Goal: Information Seeking & Learning: Learn about a topic

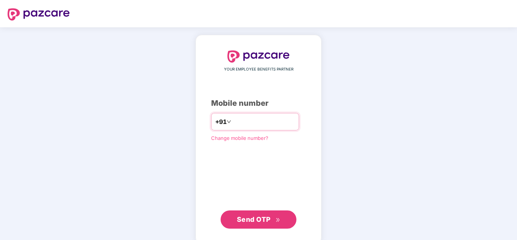
type input "**********"
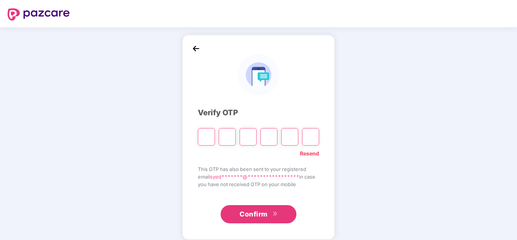
type input "*"
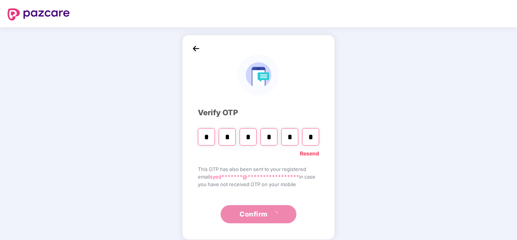
type input "*"
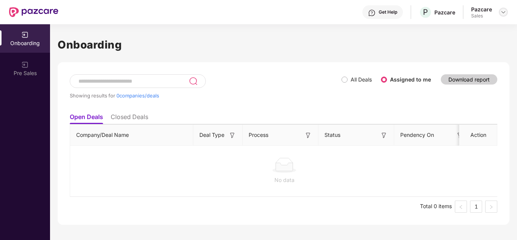
click at [504, 13] on img at bounding box center [504, 12] width 6 height 6
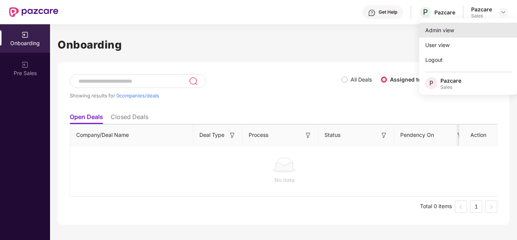
click at [462, 30] on div "Admin view" at bounding box center [468, 30] width 99 height 15
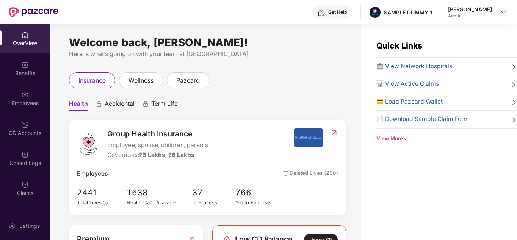
click at [397, 139] on div "View More" at bounding box center [447, 139] width 141 height 8
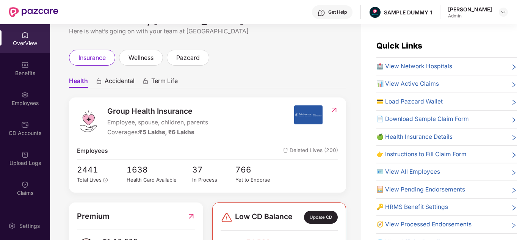
scroll to position [23, 0]
click at [196, 53] on span "pazcard" at bounding box center [188, 57] width 24 height 9
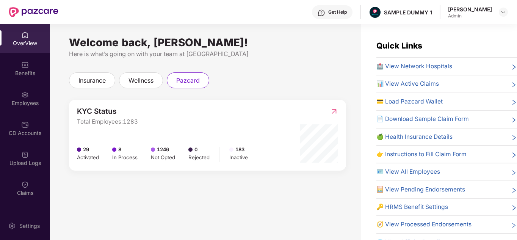
scroll to position [0, 0]
click at [254, 82] on div "insurance wellness pazcard" at bounding box center [207, 80] width 277 height 16
click at [344, 14] on div "Get Help" at bounding box center [337, 12] width 19 height 6
click at [24, 63] on img at bounding box center [25, 65] width 8 height 8
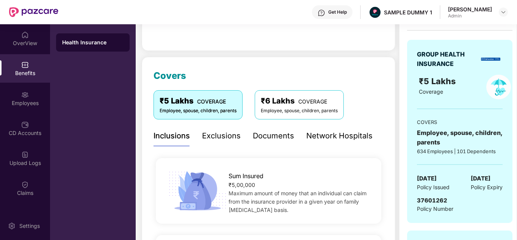
scroll to position [67, 0]
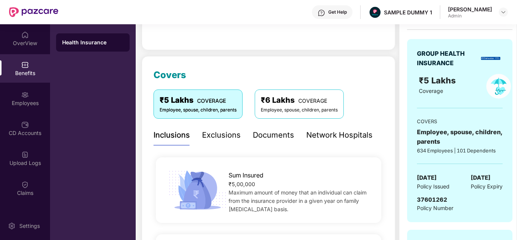
click at [274, 130] on div "Documents" at bounding box center [273, 135] width 41 height 12
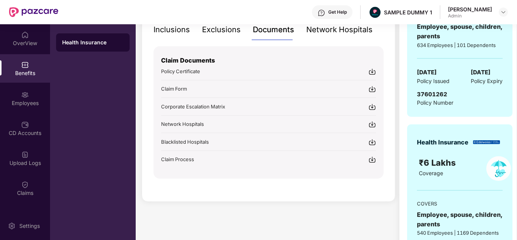
scroll to position [173, 0]
click at [341, 8] on div "Get Help" at bounding box center [332, 12] width 41 height 14
click at [149, 91] on div "Covers ₹5 Lakhs COVERAGE Employee, spouse, children, parents ₹6 Lakhs COVERAGE …" at bounding box center [269, 75] width 254 height 251
click at [17, 111] on div "Employees" at bounding box center [25, 98] width 50 height 28
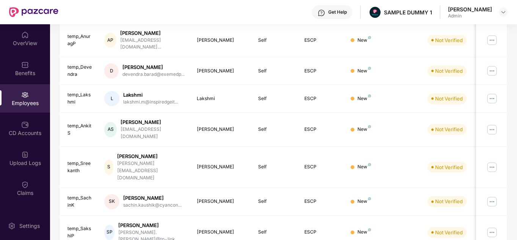
scroll to position [0, 0]
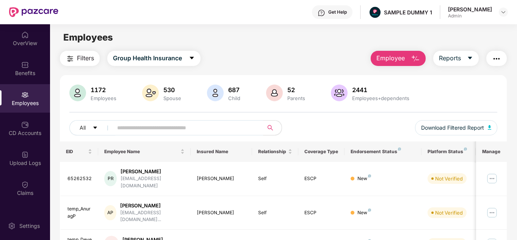
click at [405, 56] on span "Employee" at bounding box center [391, 57] width 28 height 9
click at [450, 59] on span "Reports" at bounding box center [450, 57] width 22 height 9
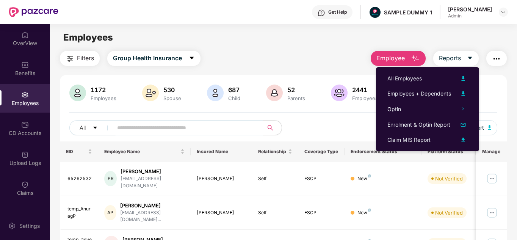
click at [499, 63] on img "button" at bounding box center [496, 58] width 9 height 9
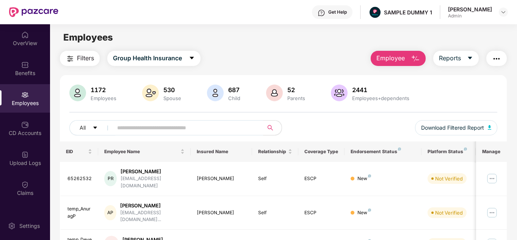
click at [315, 38] on div "Employees" at bounding box center [283, 37] width 467 height 14
click at [89, 59] on span "Filters" at bounding box center [85, 57] width 17 height 9
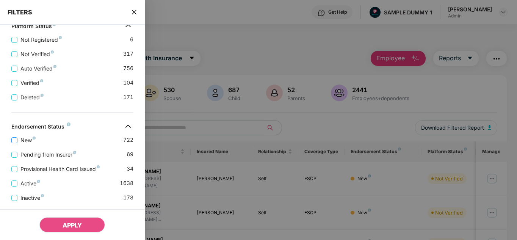
scroll to position [250, 0]
click at [137, 9] on span "close" at bounding box center [134, 12] width 6 height 8
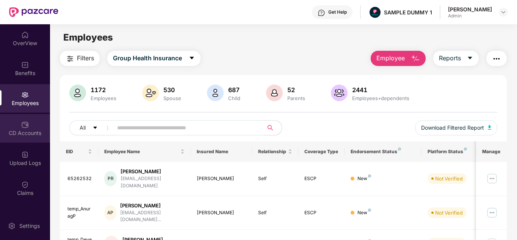
click at [21, 131] on div "CD Accounts" at bounding box center [25, 133] width 50 height 8
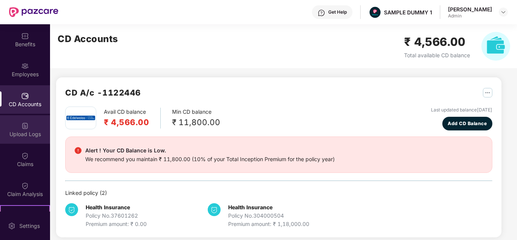
scroll to position [29, 0]
click at [36, 153] on div "Claims" at bounding box center [25, 159] width 50 height 28
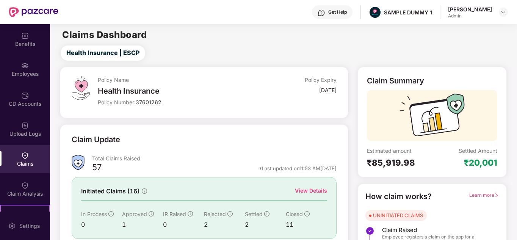
scroll to position [53, 0]
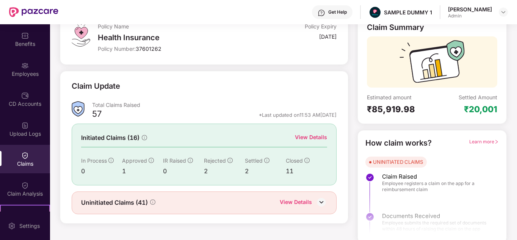
click at [311, 139] on div "View Details" at bounding box center [311, 137] width 32 height 8
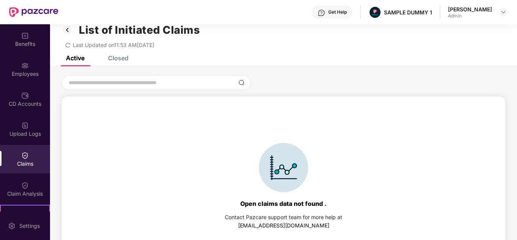
scroll to position [12, 0]
click at [119, 64] on div "Closed" at bounding box center [113, 58] width 32 height 17
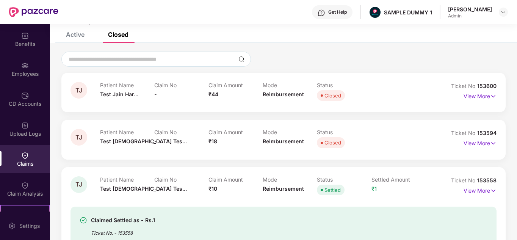
scroll to position [36, 0]
click at [485, 97] on p "View More" at bounding box center [480, 95] width 33 height 10
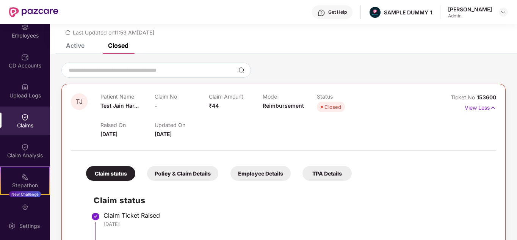
scroll to position [68, 0]
click at [27, 149] on img at bounding box center [25, 147] width 8 height 8
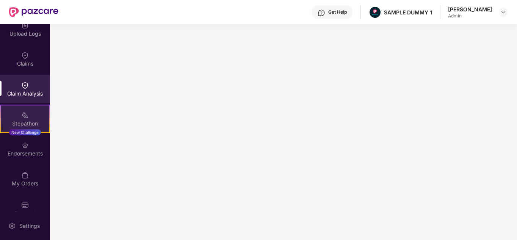
scroll to position [130, 0]
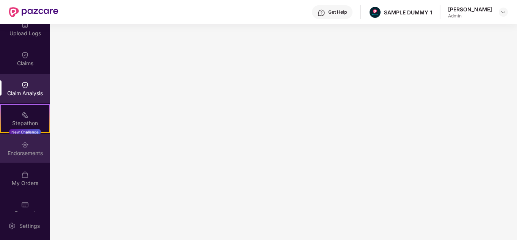
click at [34, 148] on div "Endorsements" at bounding box center [25, 148] width 50 height 28
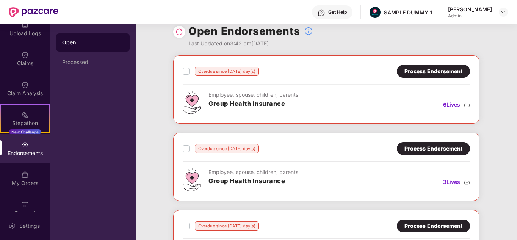
scroll to position [10, 0]
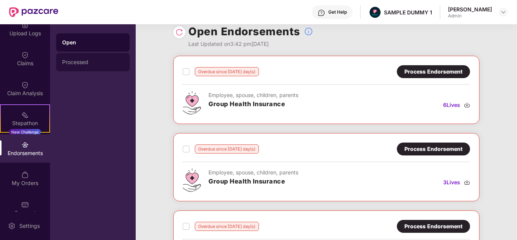
click at [90, 64] on div "Processed" at bounding box center [92, 62] width 61 height 6
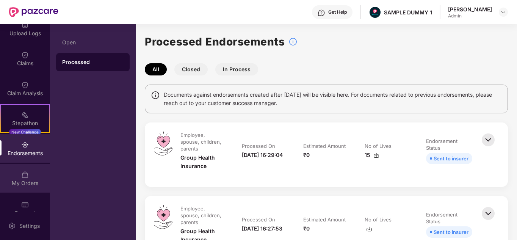
scroll to position [142, 0]
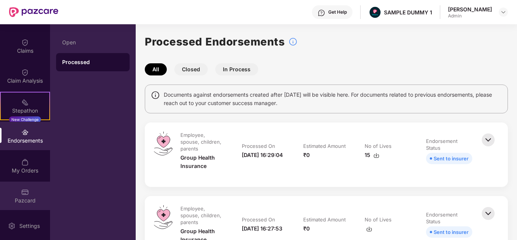
click at [24, 190] on img at bounding box center [25, 192] width 8 height 8
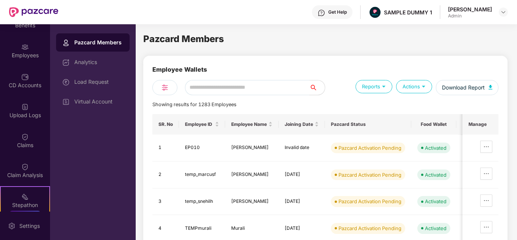
scroll to position [0, 0]
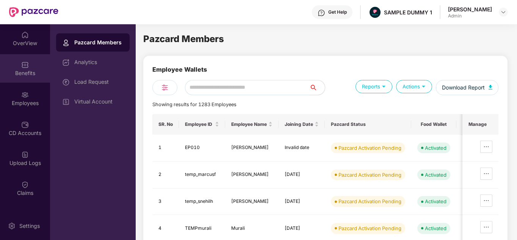
click at [30, 68] on div "Benefits" at bounding box center [25, 68] width 50 height 28
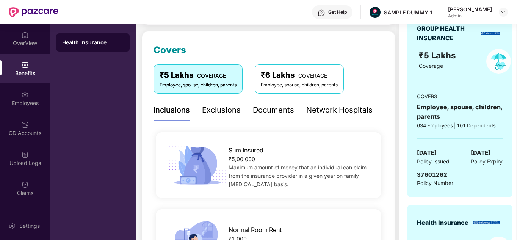
scroll to position [92, 0]
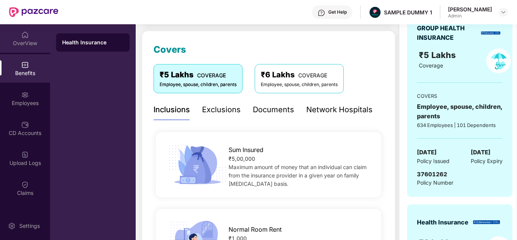
click at [23, 34] on img at bounding box center [25, 35] width 8 height 8
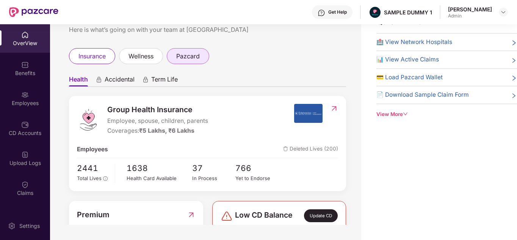
click at [195, 59] on span "pazcard" at bounding box center [188, 56] width 24 height 9
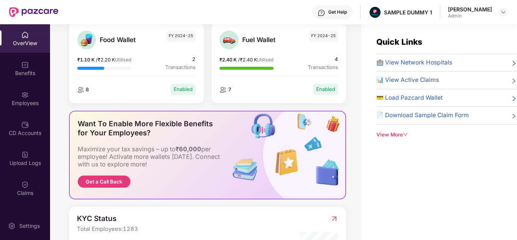
scroll to position [0, 0]
